Goal: Task Accomplishment & Management: Manage account settings

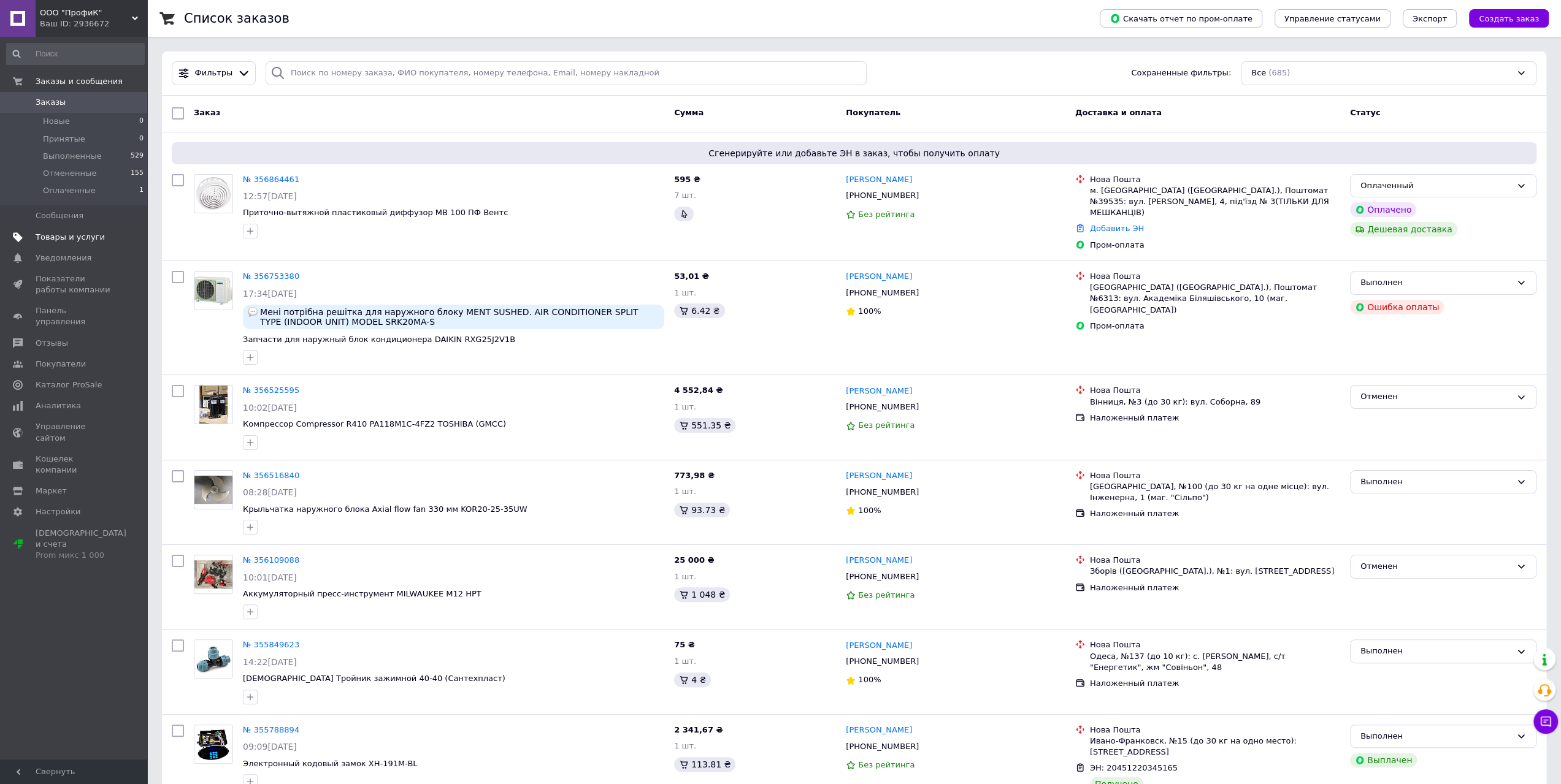
click at [76, 233] on span "Товары и услуги" at bounding box center [70, 237] width 69 height 11
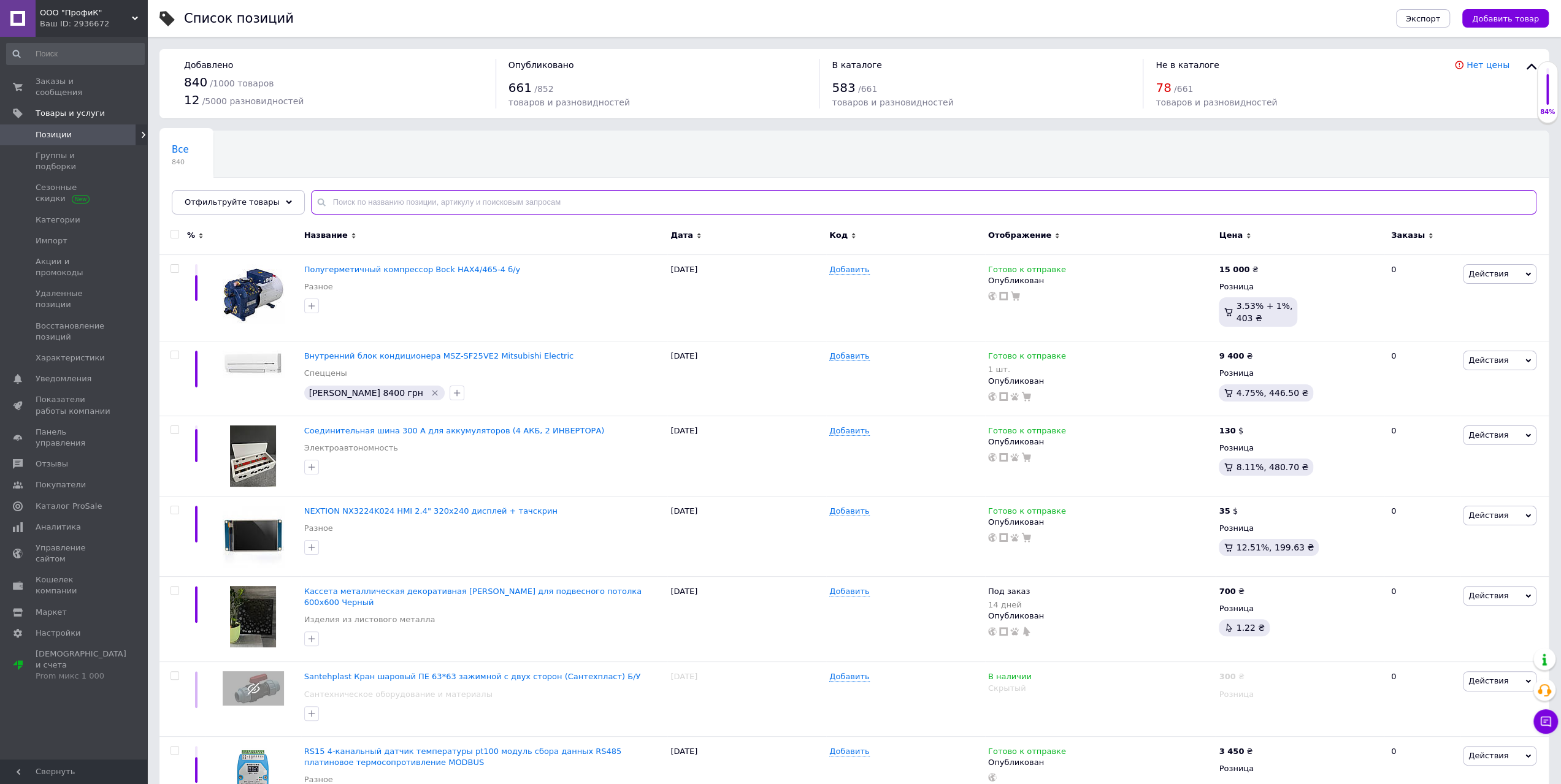
click at [396, 205] on input "text" at bounding box center [923, 202] width 1225 height 25
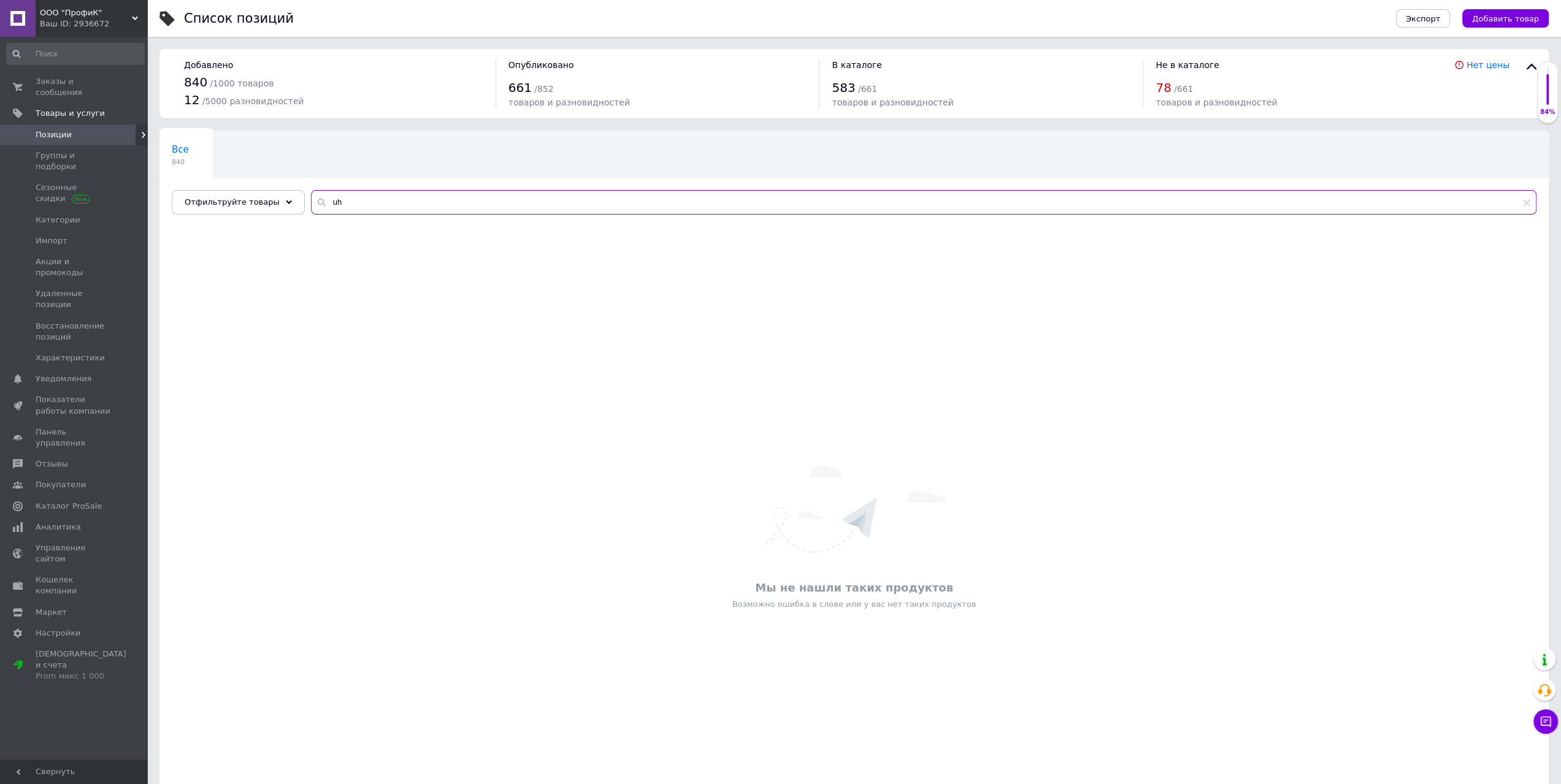
type input "u"
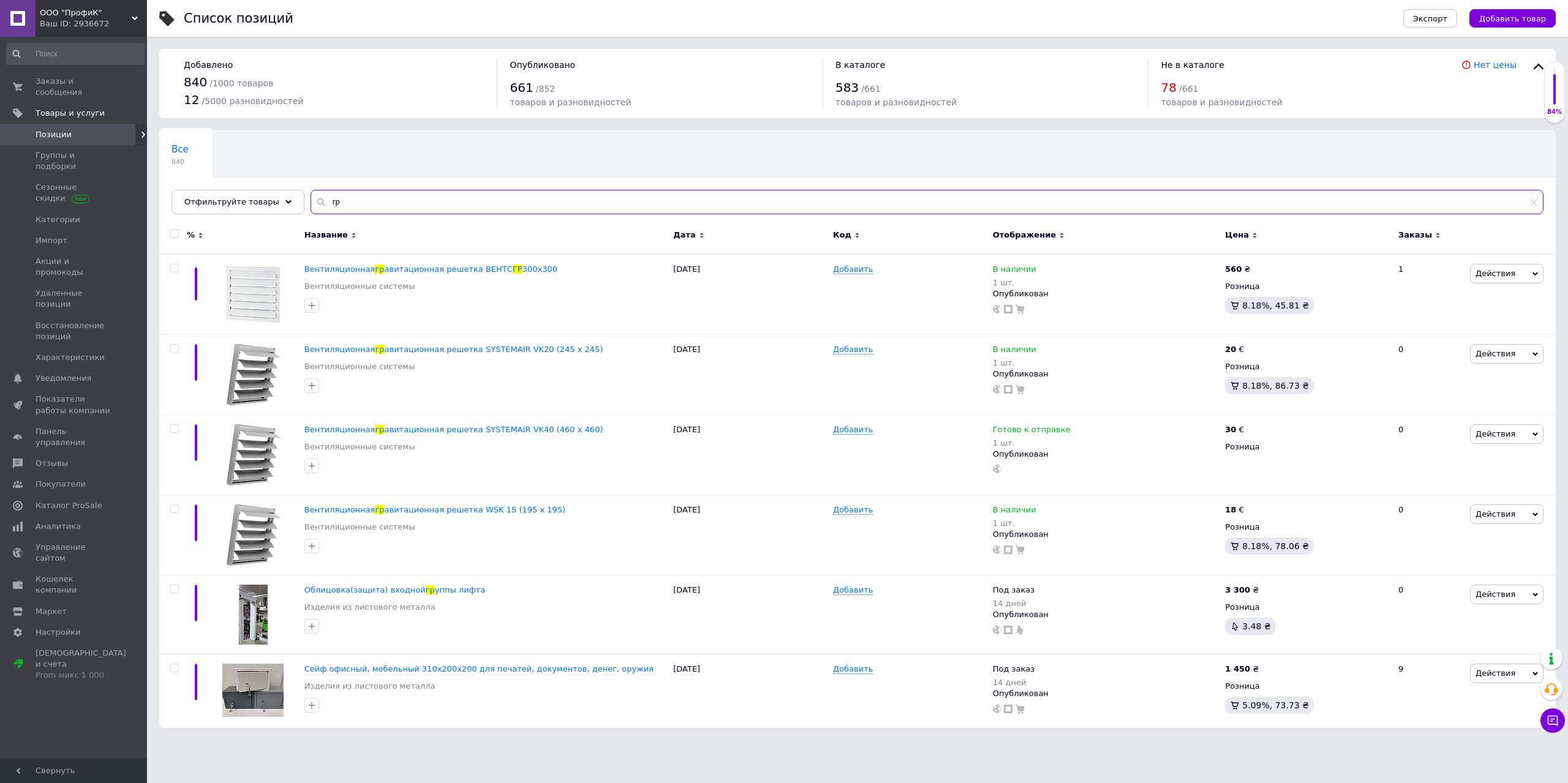
type input "гр"
click at [561, 269] on icon at bounding box center [564, 268] width 7 height 7
drag, startPoint x: 540, startPoint y: 268, endPoint x: 290, endPoint y: 264, distance: 250.0
click at [290, 264] on div "Вентиляционная гравитационная решетка ВЕНТС ГР 300х300 Вентиляционные системы […" at bounding box center [857, 294] width 1397 height 80
click at [385, 266] on span "авитационная решетка ВЕНТС" at bounding box center [449, 269] width 128 height 9
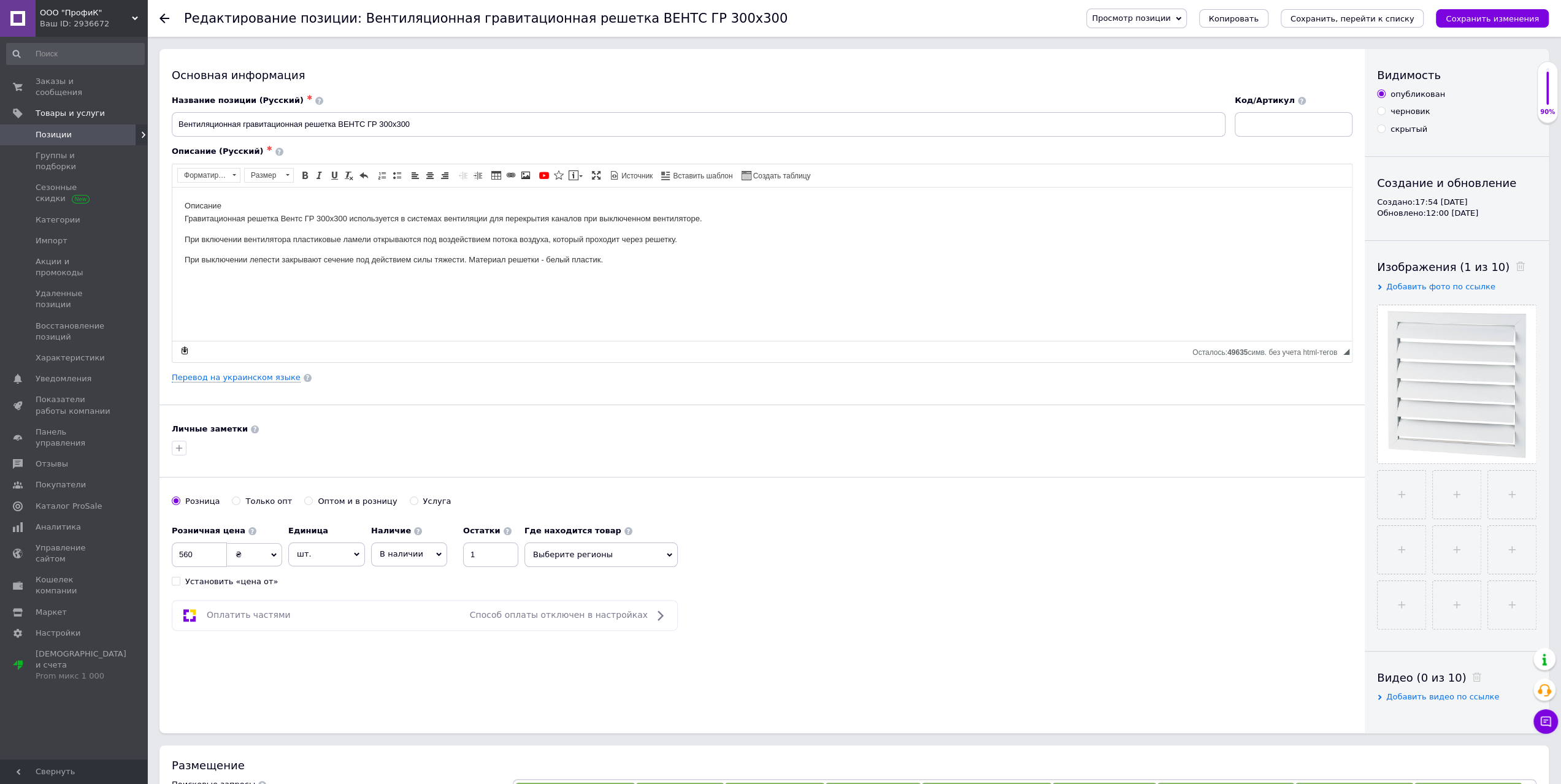
click at [1170, 15] on span "Просмотр позиции" at bounding box center [1131, 18] width 79 height 9
click at [1206, 45] on li "Сохранить и посмотреть на сайте" at bounding box center [1170, 42] width 167 height 17
